Goal: Task Accomplishment & Management: Complete application form

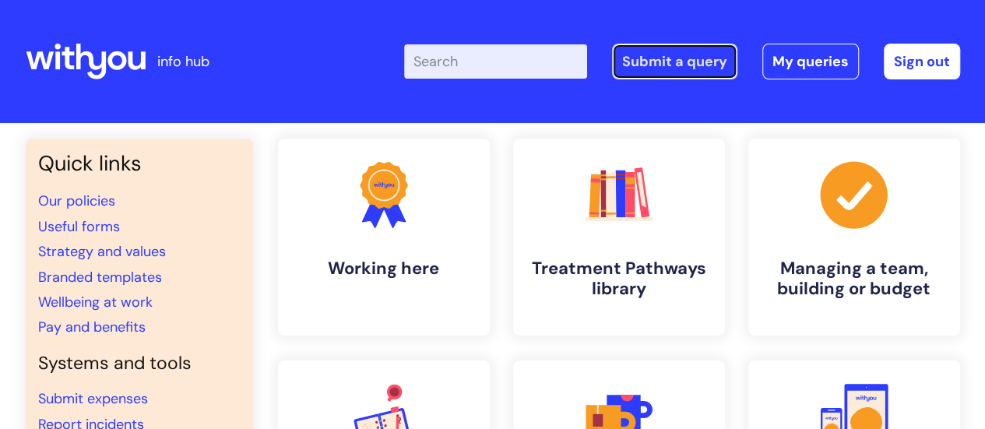
drag, startPoint x: 690, startPoint y: 61, endPoint x: 659, endPoint y: 85, distance: 38.9
click at [689, 61] on link "Submit a query" at bounding box center [674, 62] width 125 height 36
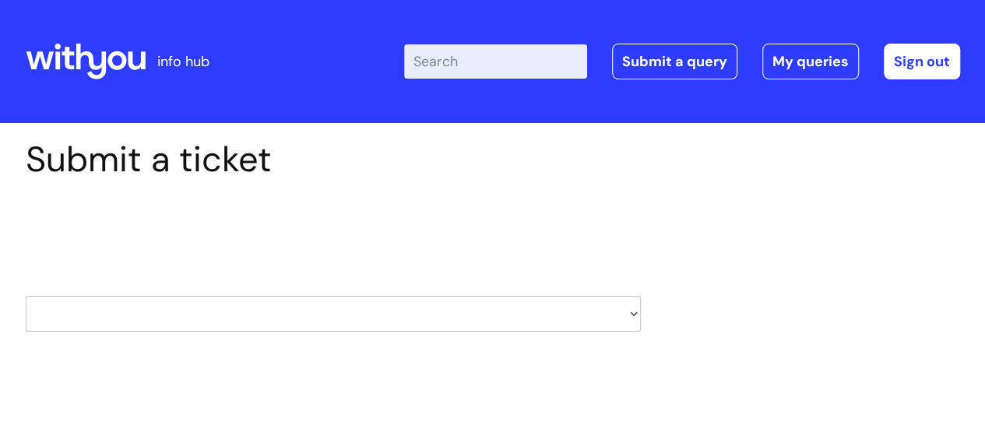
click at [265, 317] on select "HR / People IT and Support Clinical Drug Alerts Finance Accounts Data Support T…" at bounding box center [333, 314] width 615 height 36
select select "it_and_support"
click at [26, 296] on select "HR / People IT and Support Clinical Drug Alerts Finance Accounts Data Support T…" at bounding box center [333, 314] width 615 height 36
click at [388, 256] on div "Select issue type HR / People IT and Support Clinical Drug Alerts Finance Accou…" at bounding box center [333, 274] width 615 height 162
select select "80004286527"
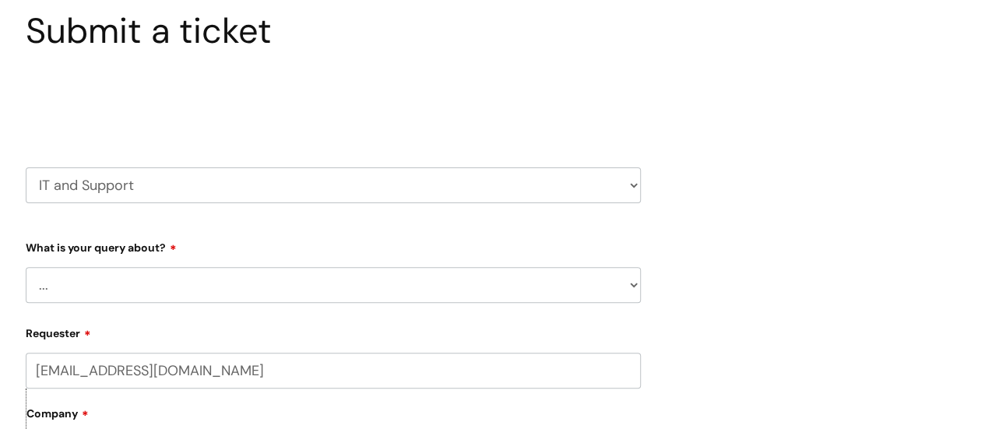
scroll to position [234, 0]
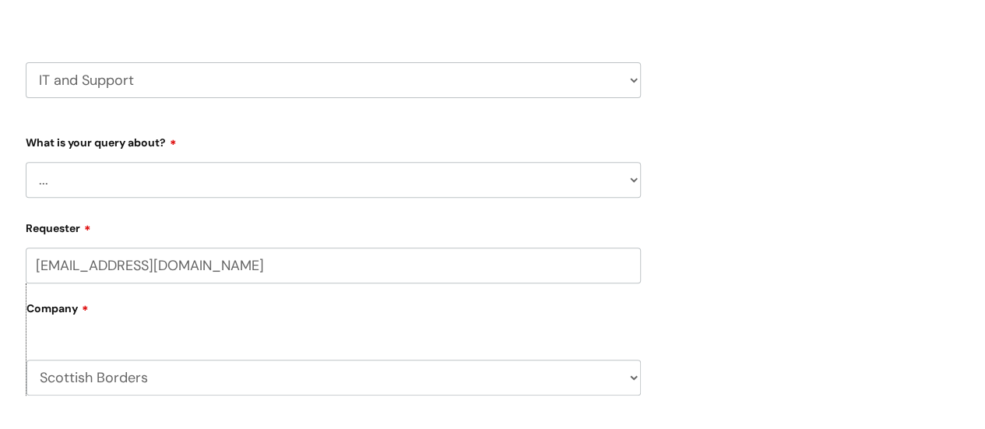
click at [313, 189] on select "... Mobile Phone Reset & MFA Accounts, Starters and Leavers IT Hardware issue I…" at bounding box center [333, 180] width 615 height 36
select select "Mobile Phone Reset & MFA"
click at [26, 162] on select "... Mobile Phone Reset & MFA Accounts, Starters and Leavers IT Hardware issue I…" at bounding box center [333, 180] width 615 height 36
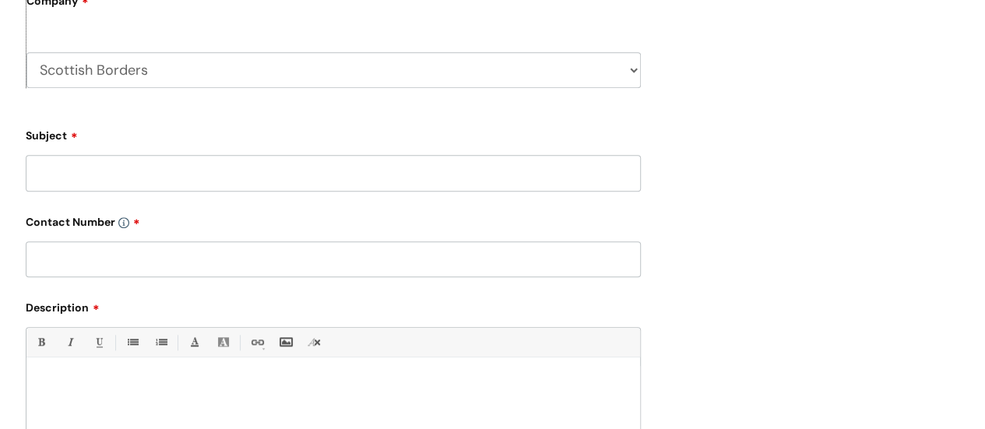
scroll to position [623, 0]
click at [236, 181] on input "Subject" at bounding box center [333, 171] width 615 height 36
type input "Nebula access"
click at [211, 251] on input "text" at bounding box center [333, 258] width 615 height 36
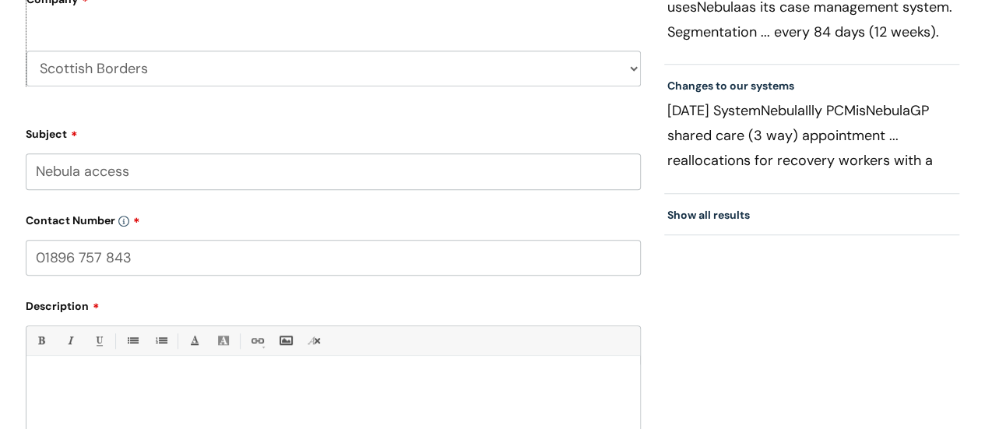
type input "01896 757 843"
click at [171, 378] on p at bounding box center [333, 383] width 590 height 14
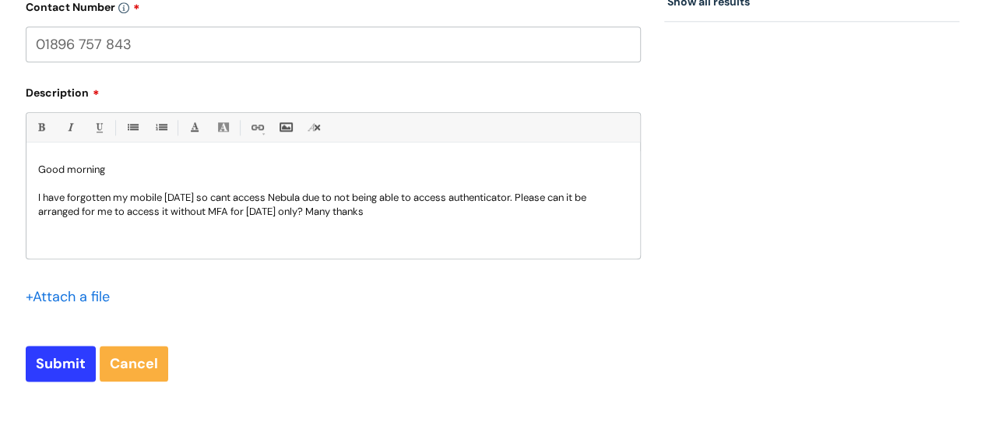
scroll to position [859, 0]
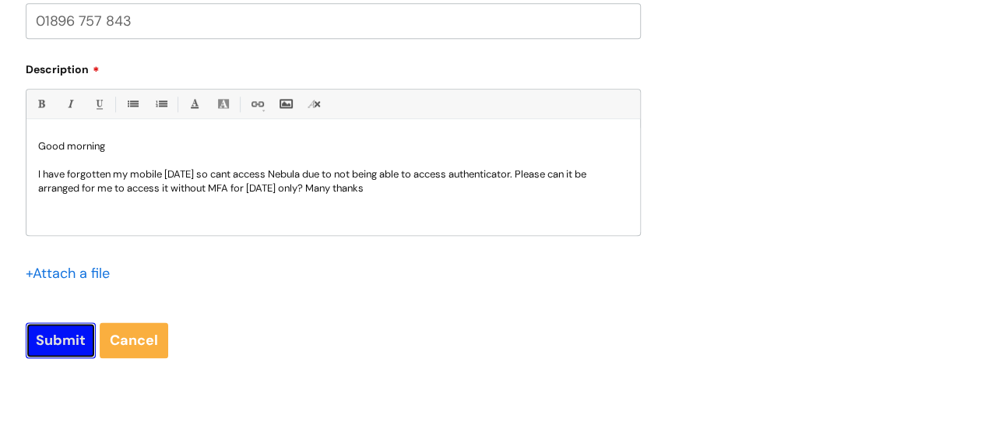
click at [69, 334] on input "Submit" at bounding box center [61, 340] width 70 height 36
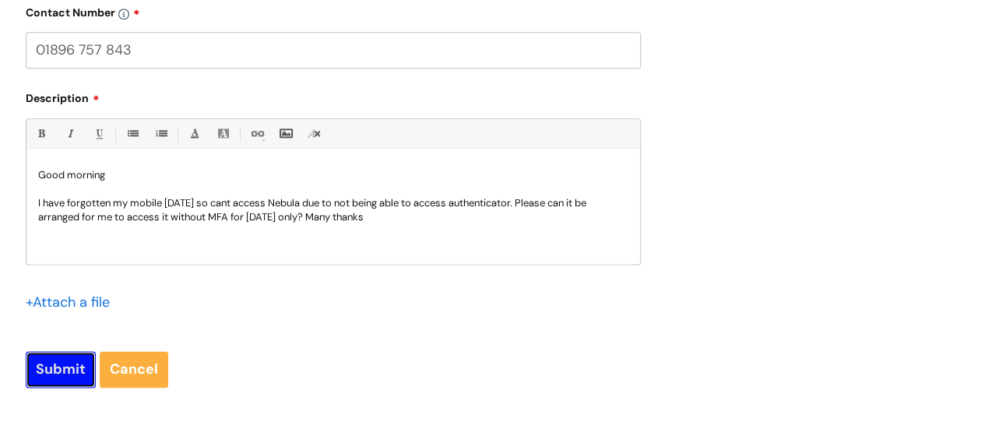
scroll to position [888, 0]
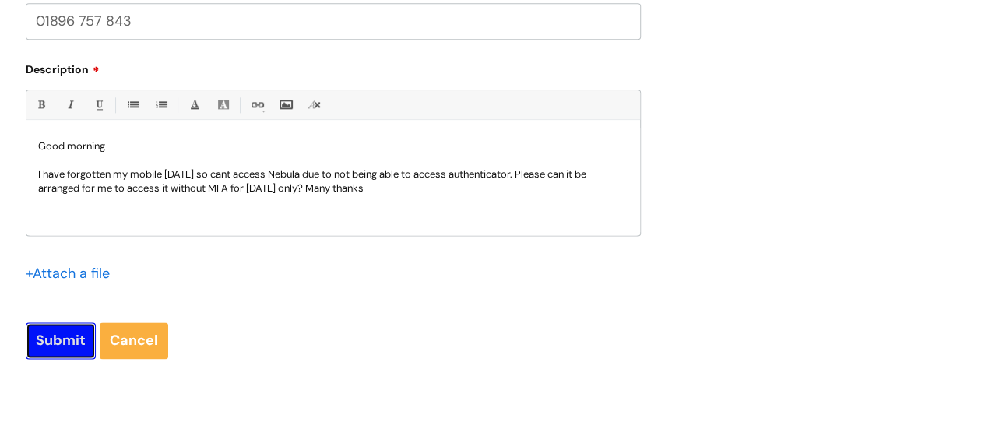
click at [75, 342] on input "Submit" at bounding box center [61, 340] width 70 height 36
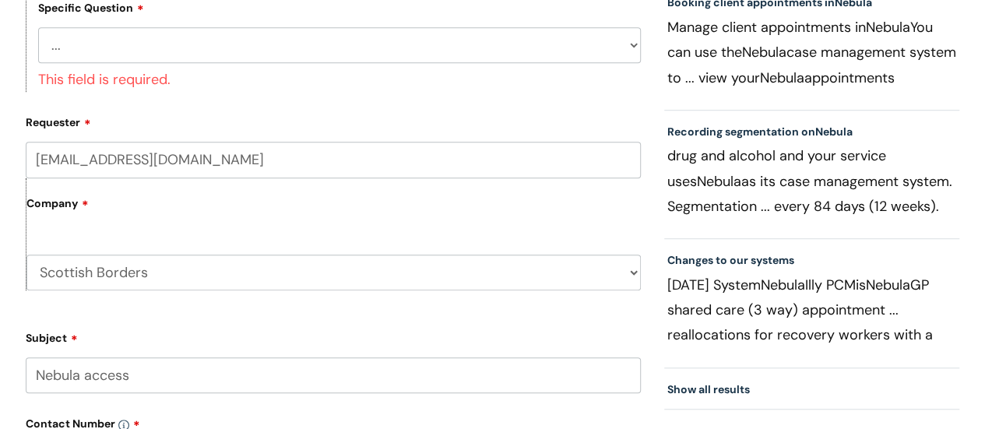
scroll to position [421, 0]
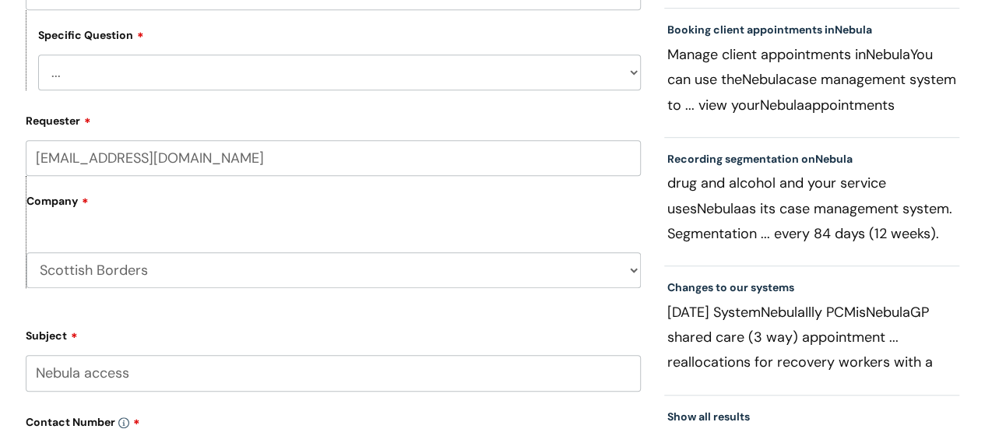
click at [258, 79] on select "... Support with Mobile Phone Reset & MFA" at bounding box center [339, 72] width 603 height 36
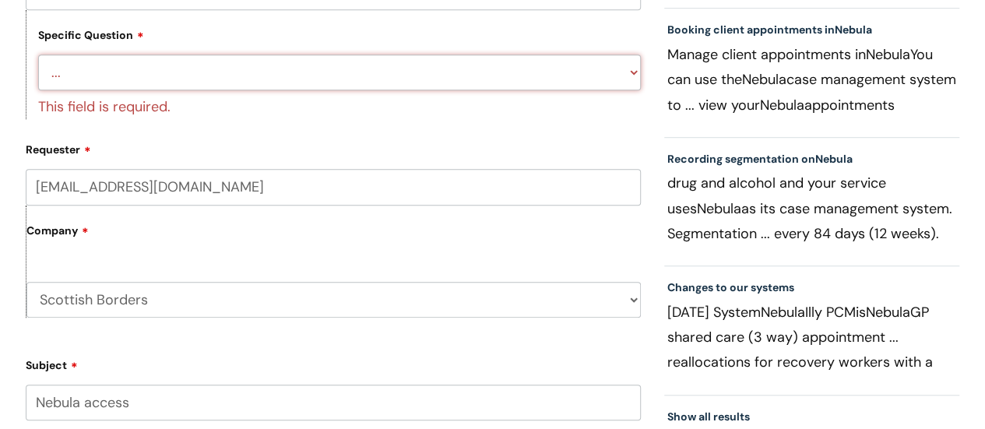
select select "Support with Mobile Phone Reset & MFA"
click at [38, 54] on select "... Support with Mobile Phone Reset & MFA" at bounding box center [339, 72] width 603 height 36
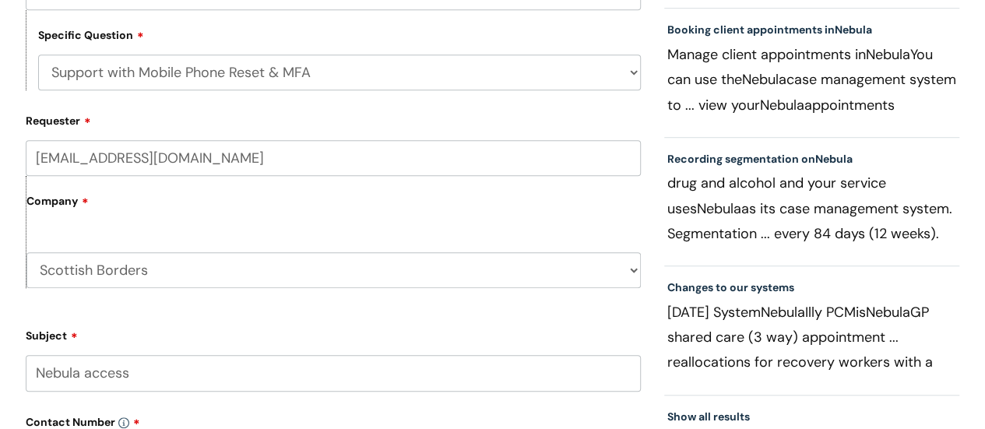
click at [325, 127] on form "Type Of Request ... Accounts (Finance) Alerts! (For clinical team) Data Protect…" at bounding box center [333, 370] width 615 height 856
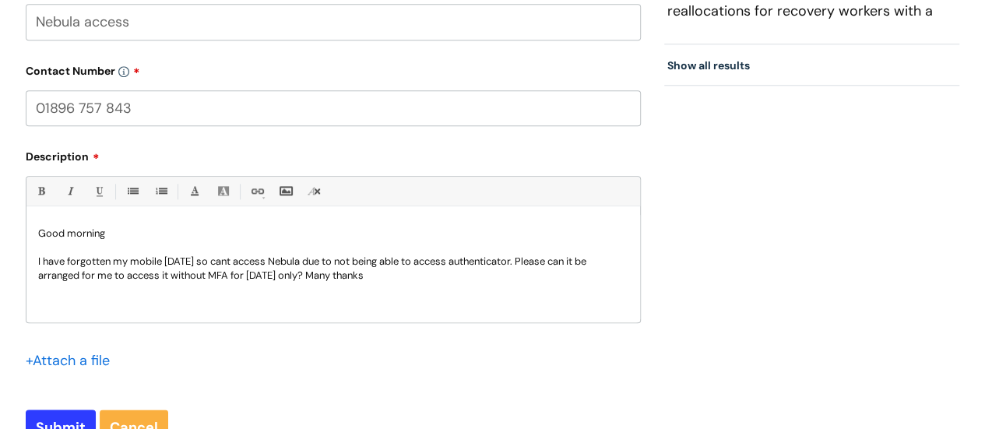
scroll to position [888, 0]
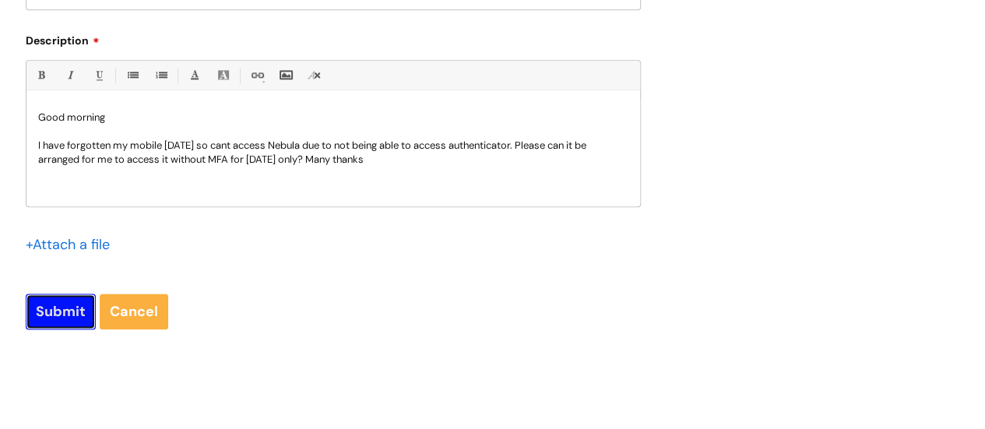
click at [57, 300] on input "Submit" at bounding box center [61, 311] width 70 height 36
type input "Please Wait..."
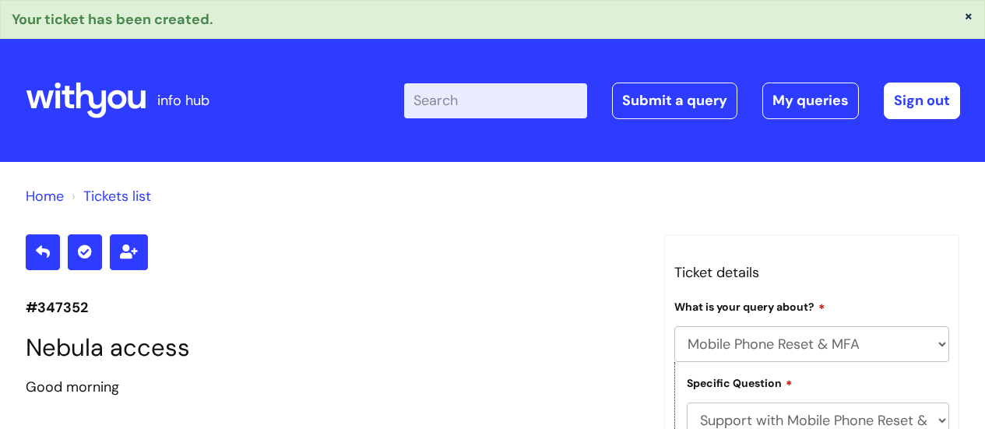
select select "Mobile Phone Reset & MFA"
select select "Support with Mobile Phone Reset & MFA"
